Goal: Check status

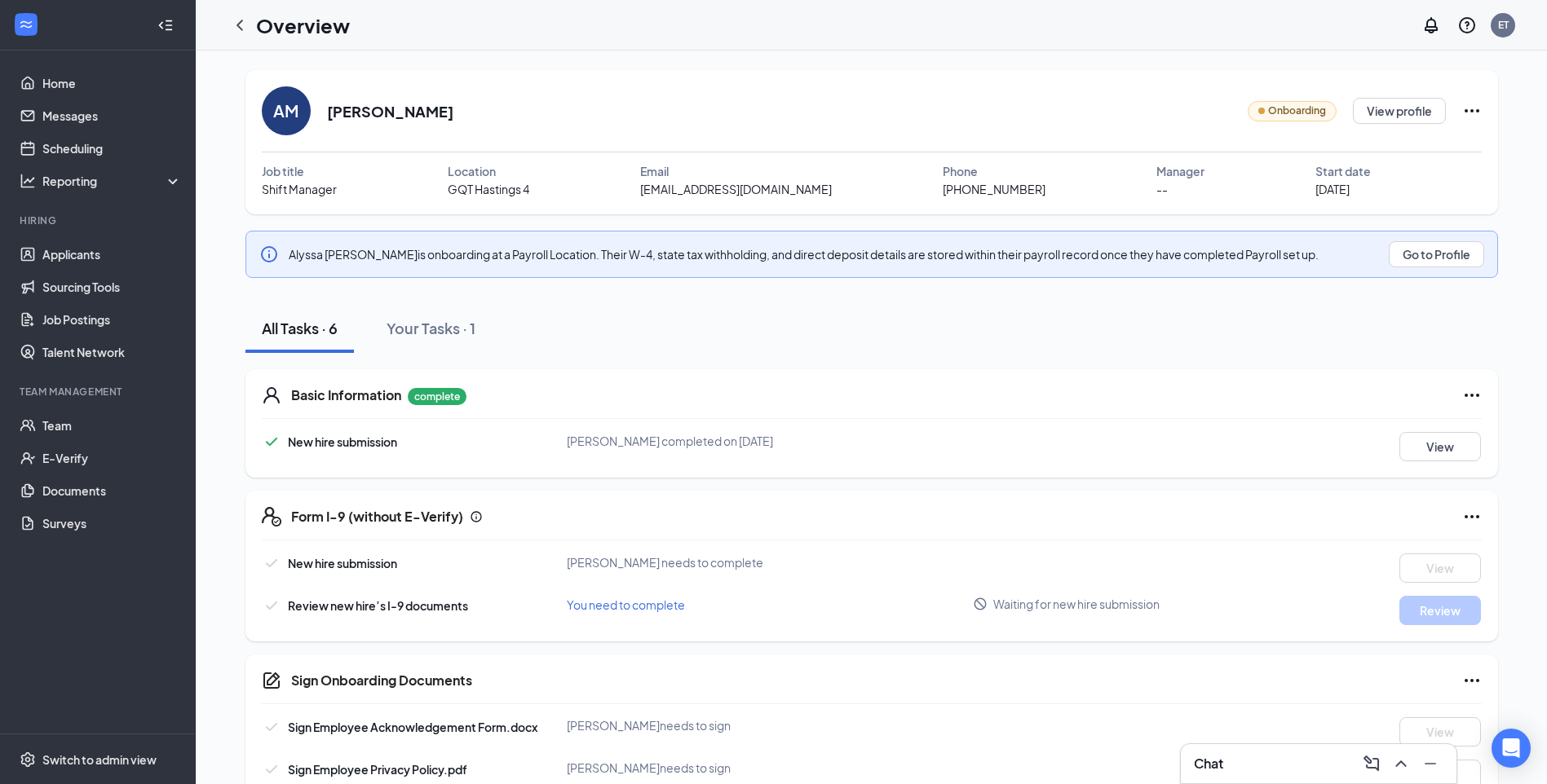
scroll to position [84, 0]
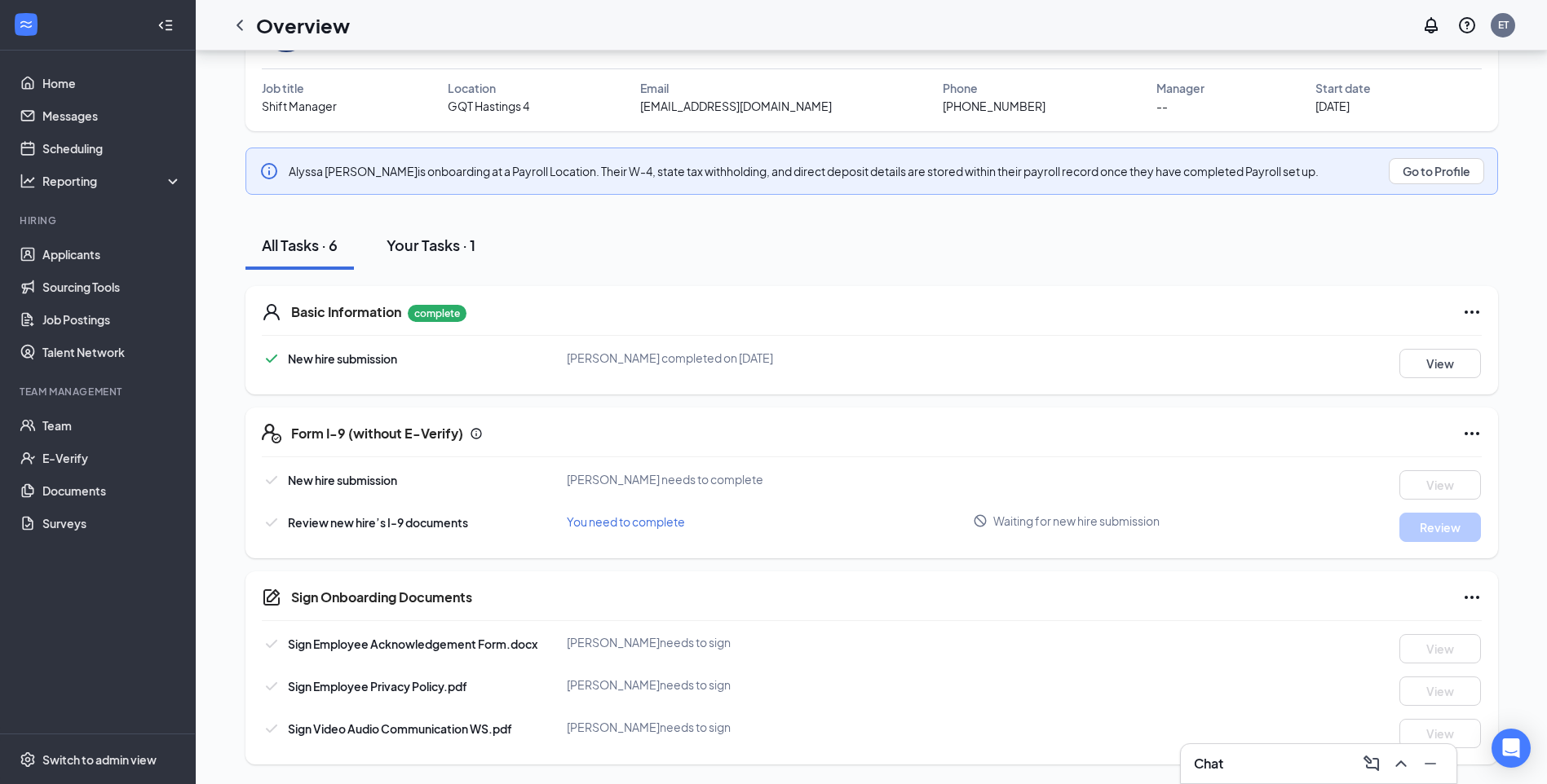
click at [469, 236] on div "Your Tasks · 1" at bounding box center [430, 245] width 88 height 20
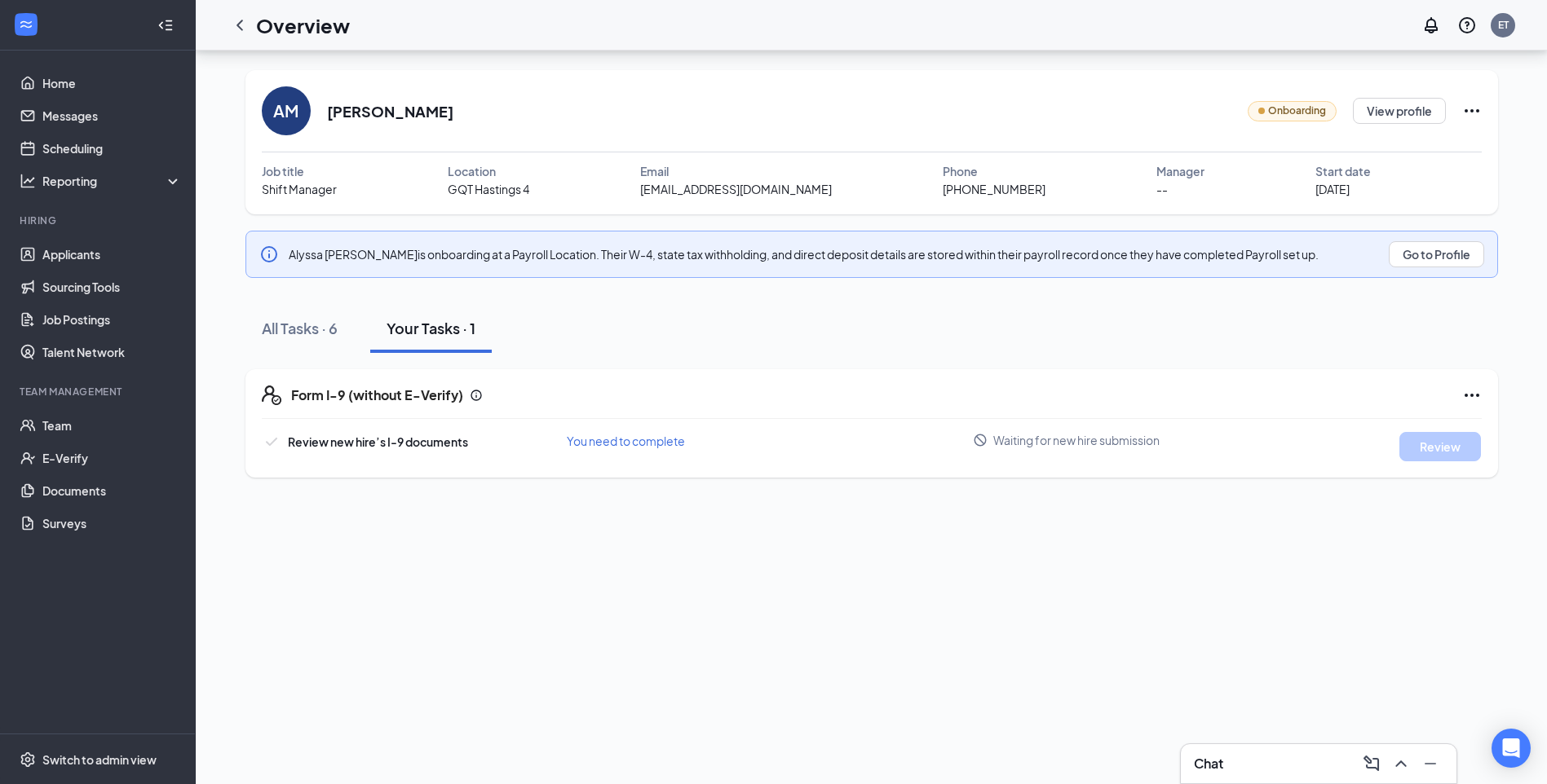
scroll to position [0, 0]
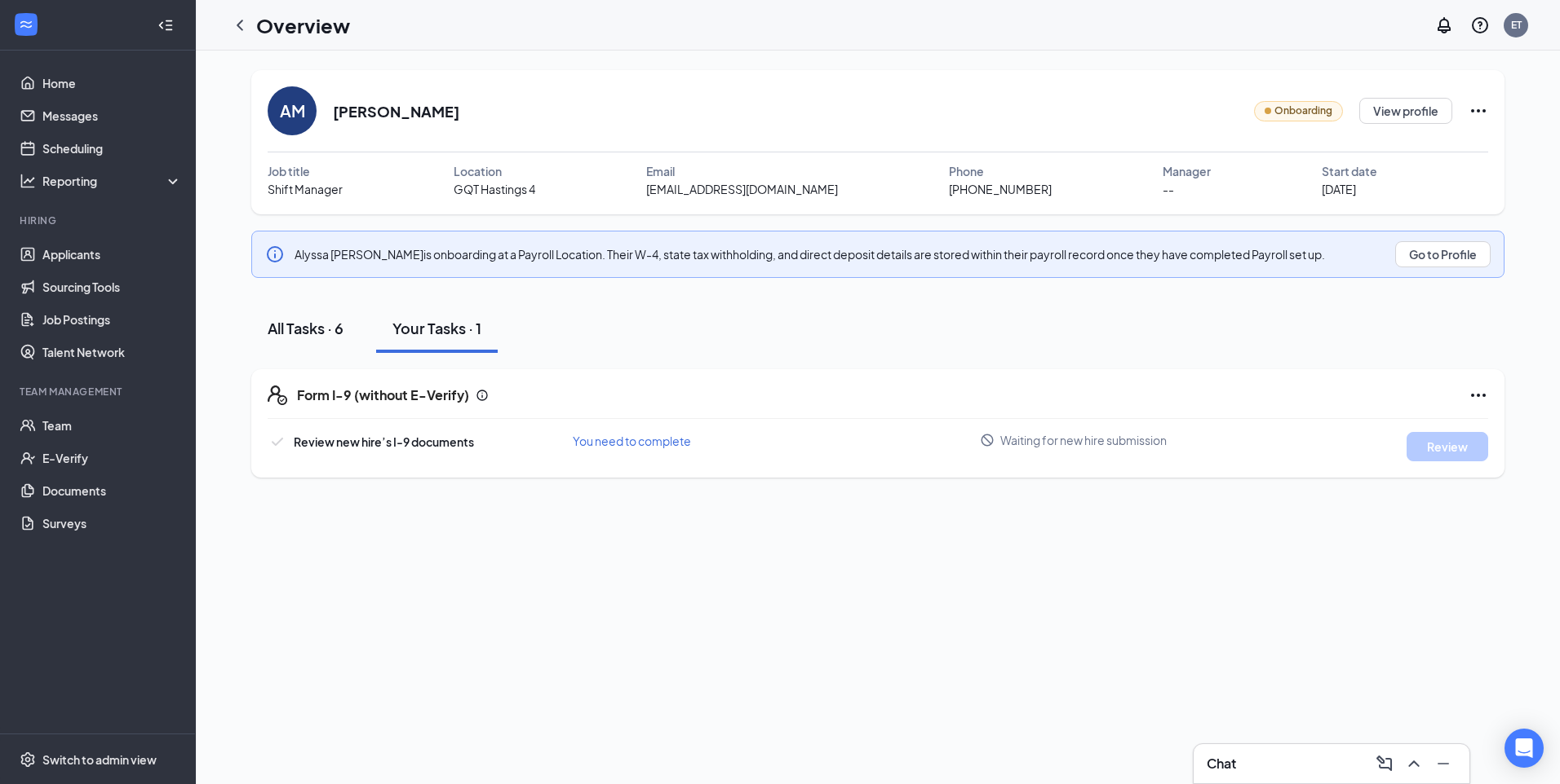
click at [313, 335] on div "All Tasks · 6" at bounding box center [305, 327] width 76 height 20
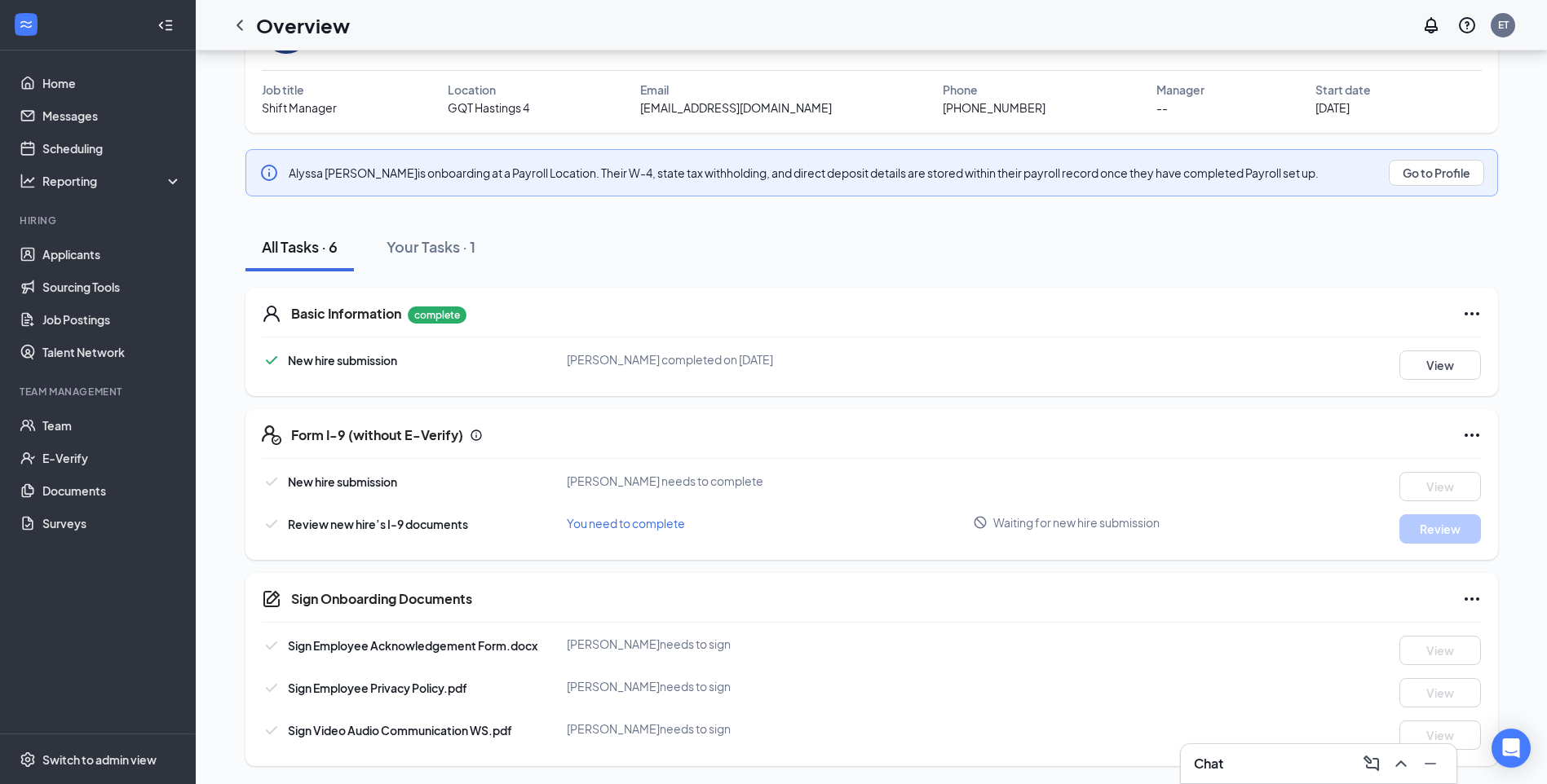
scroll to position [84, 0]
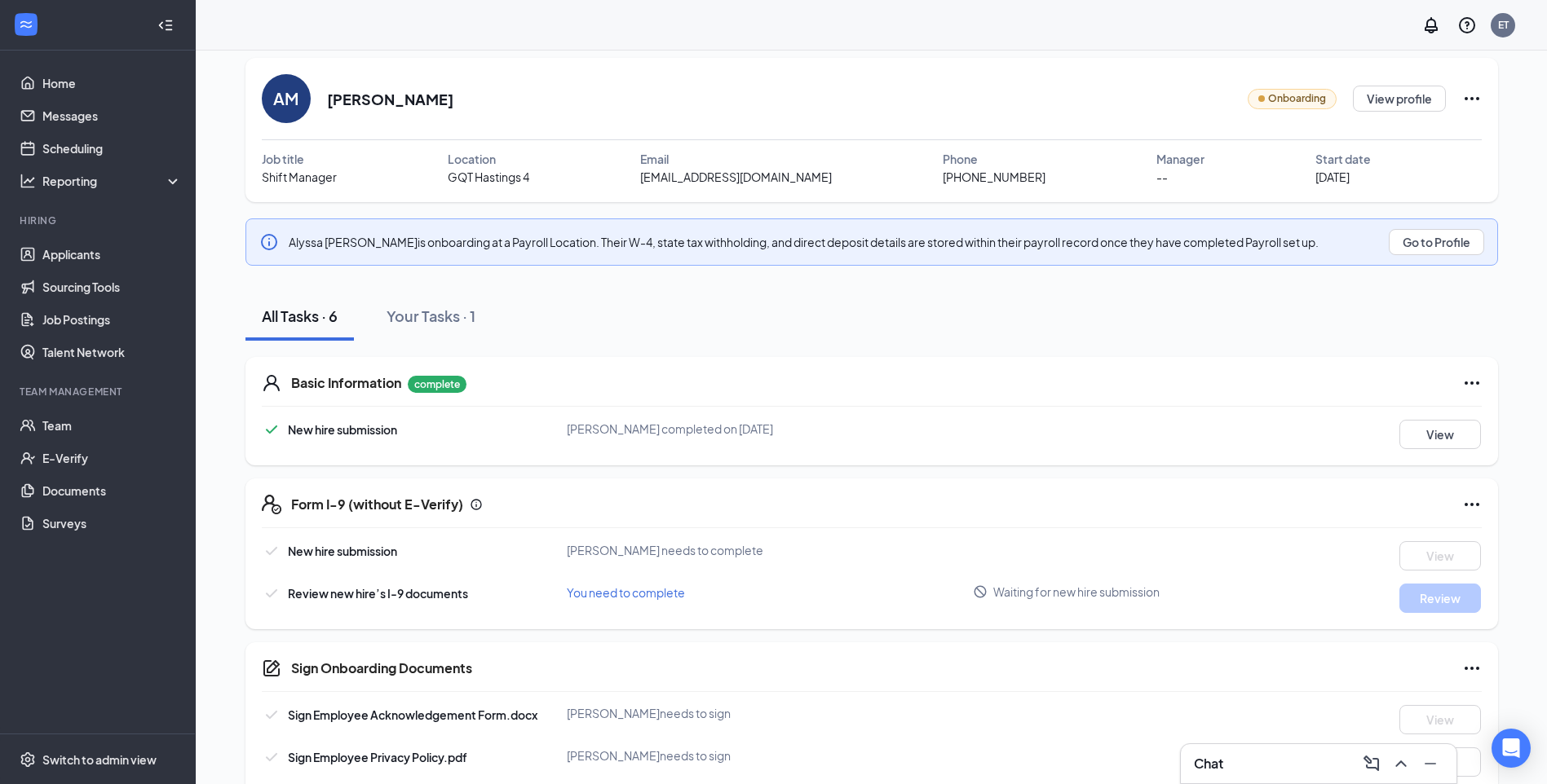
scroll to position [118, 0]
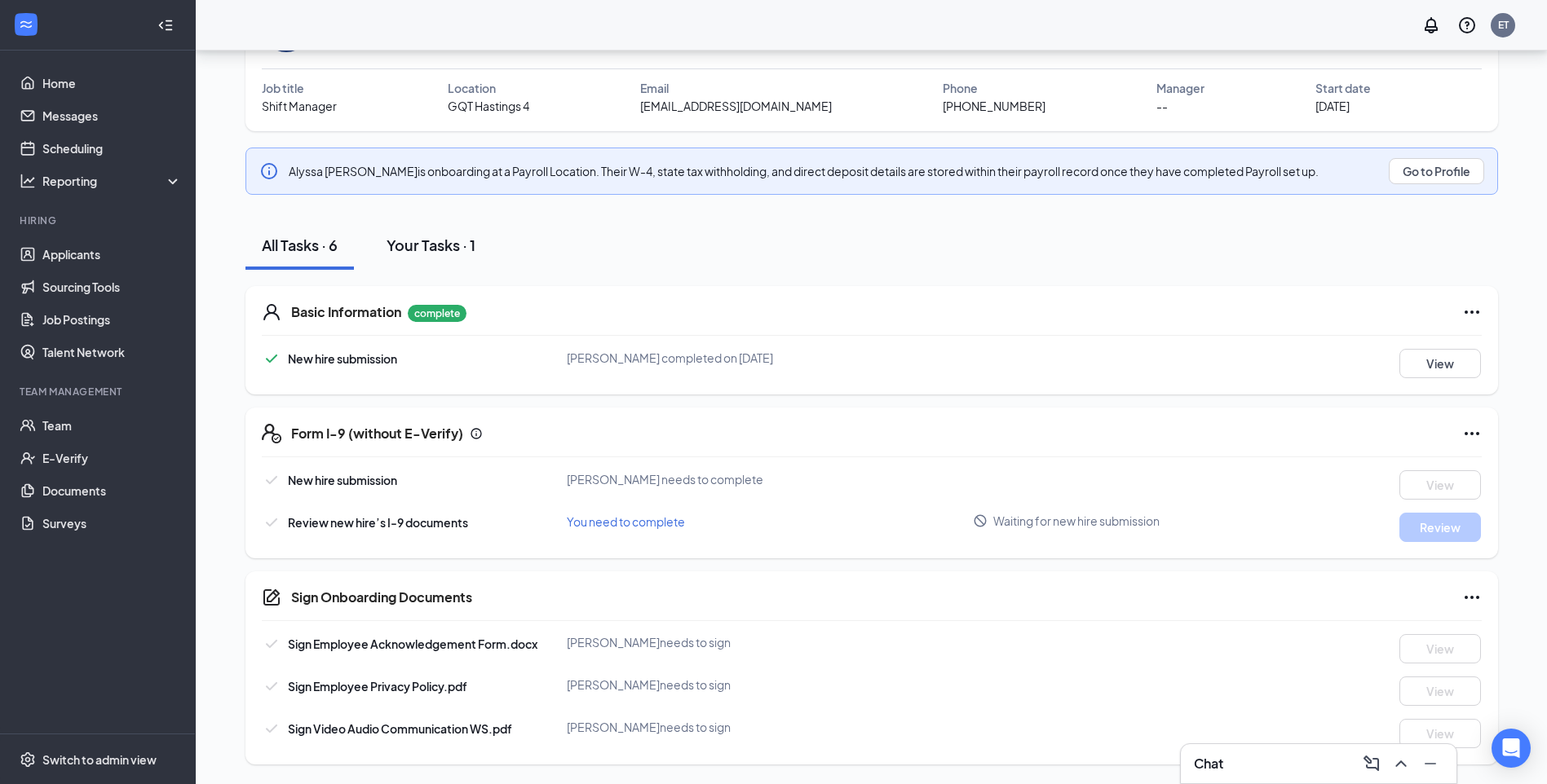
click at [431, 225] on button "Your Tasks · 1" at bounding box center [430, 245] width 121 height 49
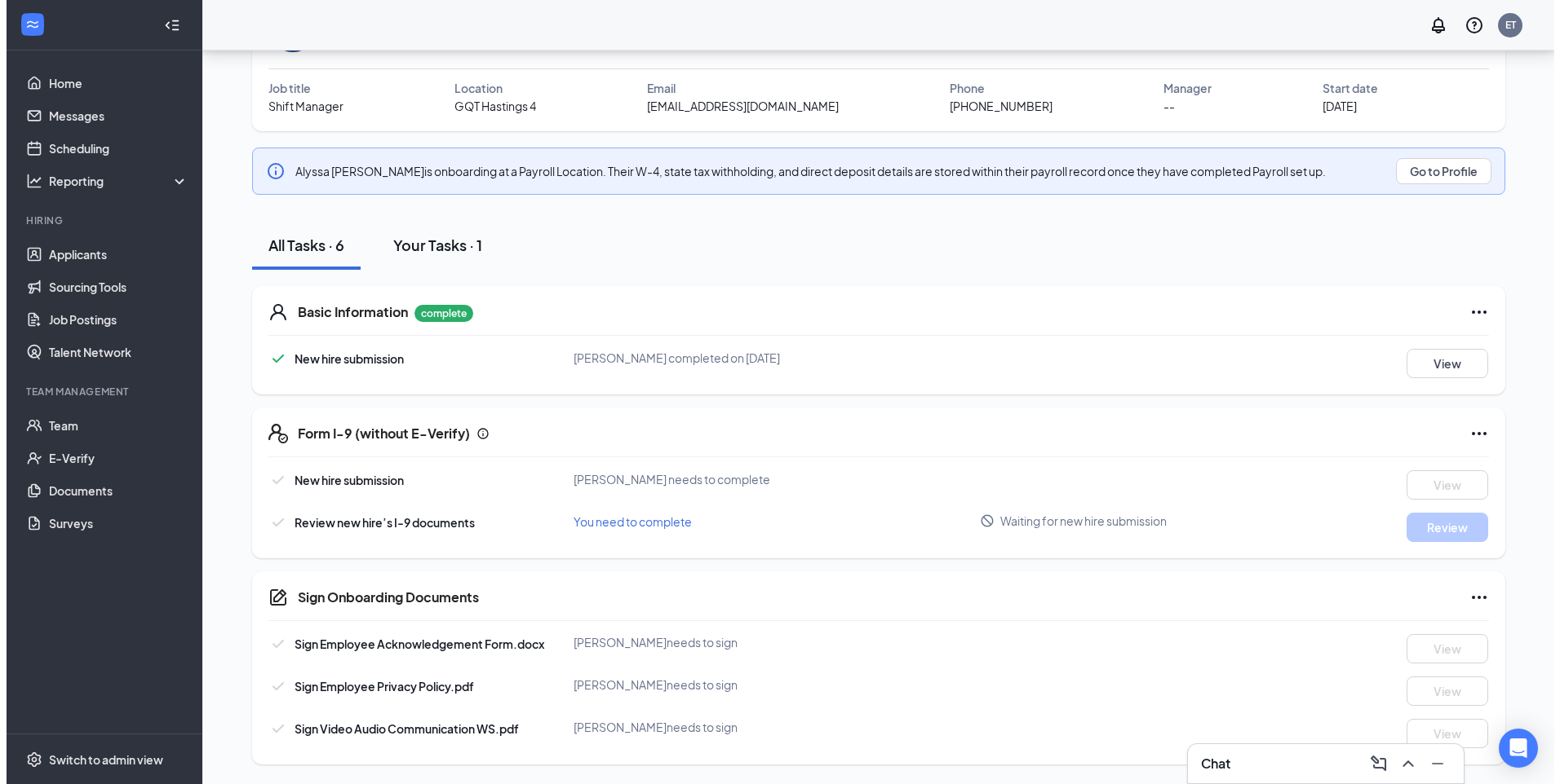
scroll to position [0, 0]
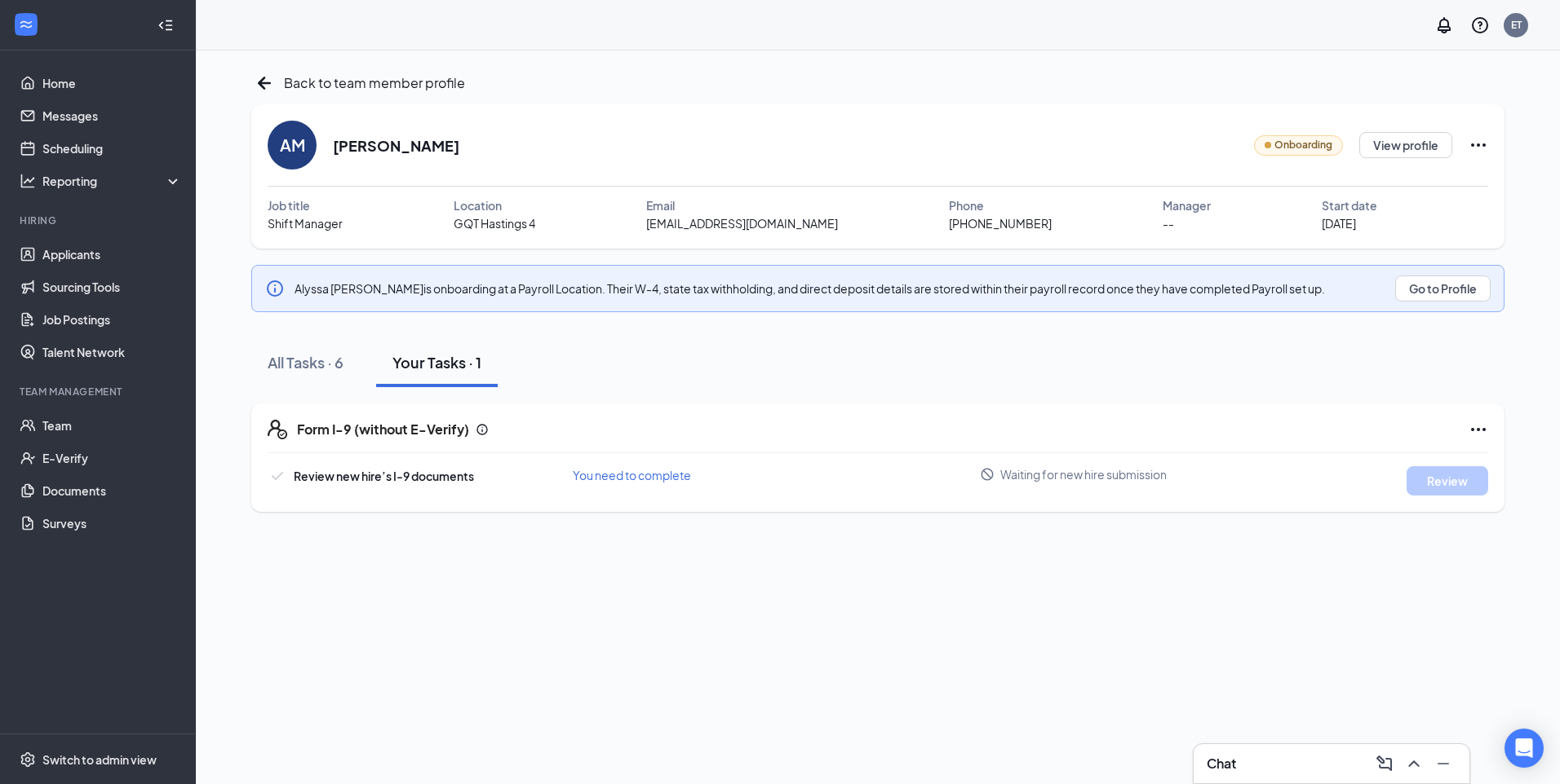
click at [1119, 474] on span "Waiting for new hire submission" at bounding box center [1083, 474] width 166 height 17
click at [1440, 380] on icon "Cross" at bounding box center [1440, 379] width 19 height 19
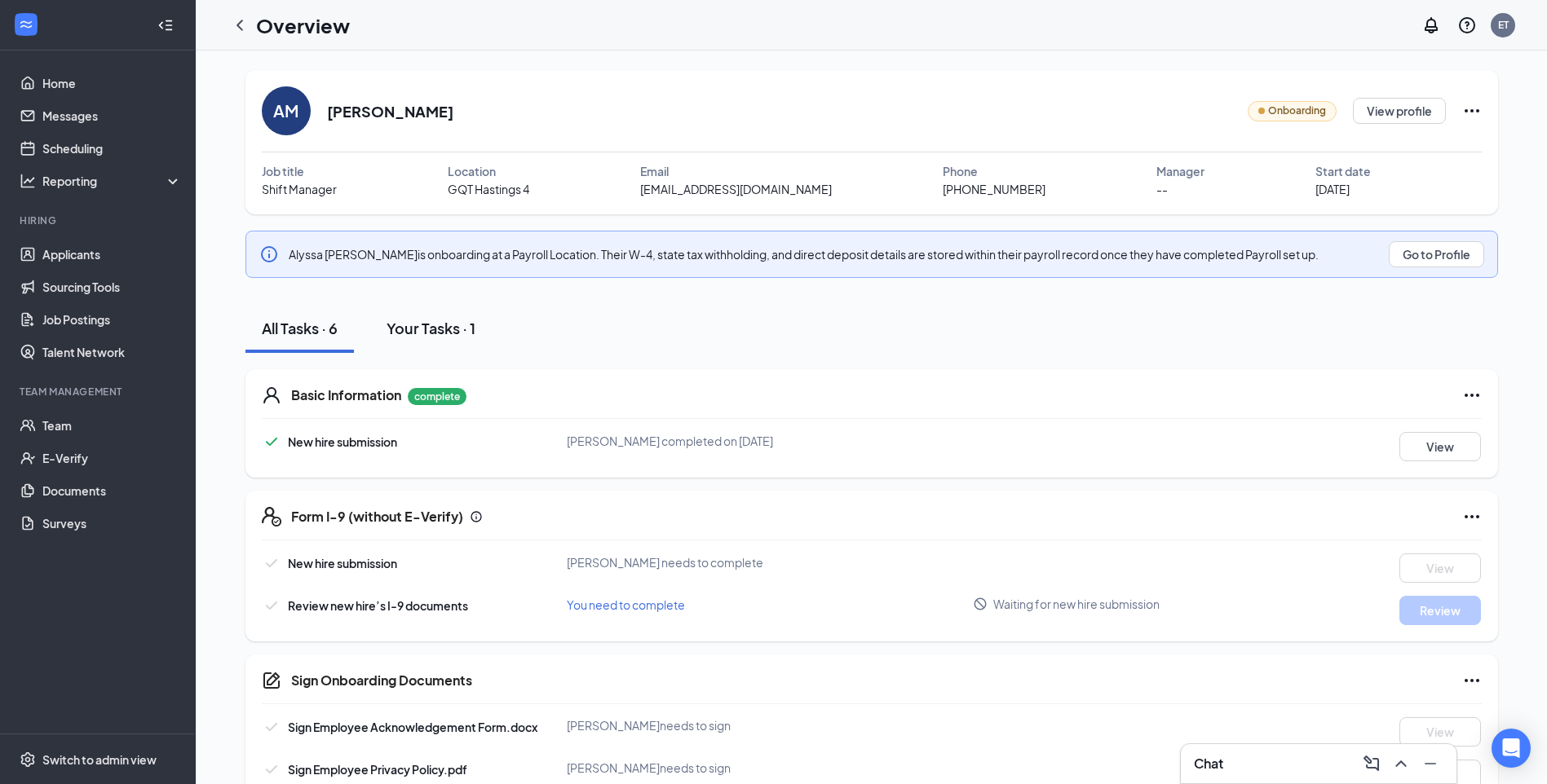
click at [412, 333] on div "Your Tasks · 1" at bounding box center [430, 327] width 88 height 20
